Goal: Transaction & Acquisition: Purchase product/service

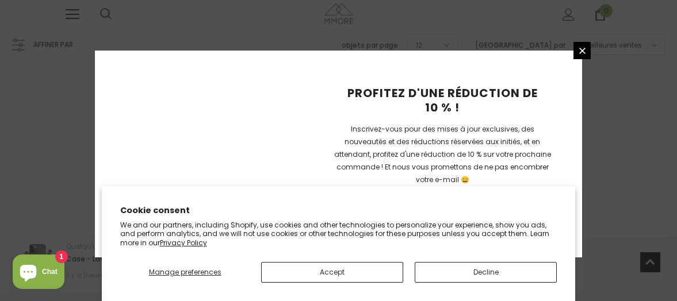
scroll to position [866, 0]
